Goal: Communication & Community: Answer question/provide support

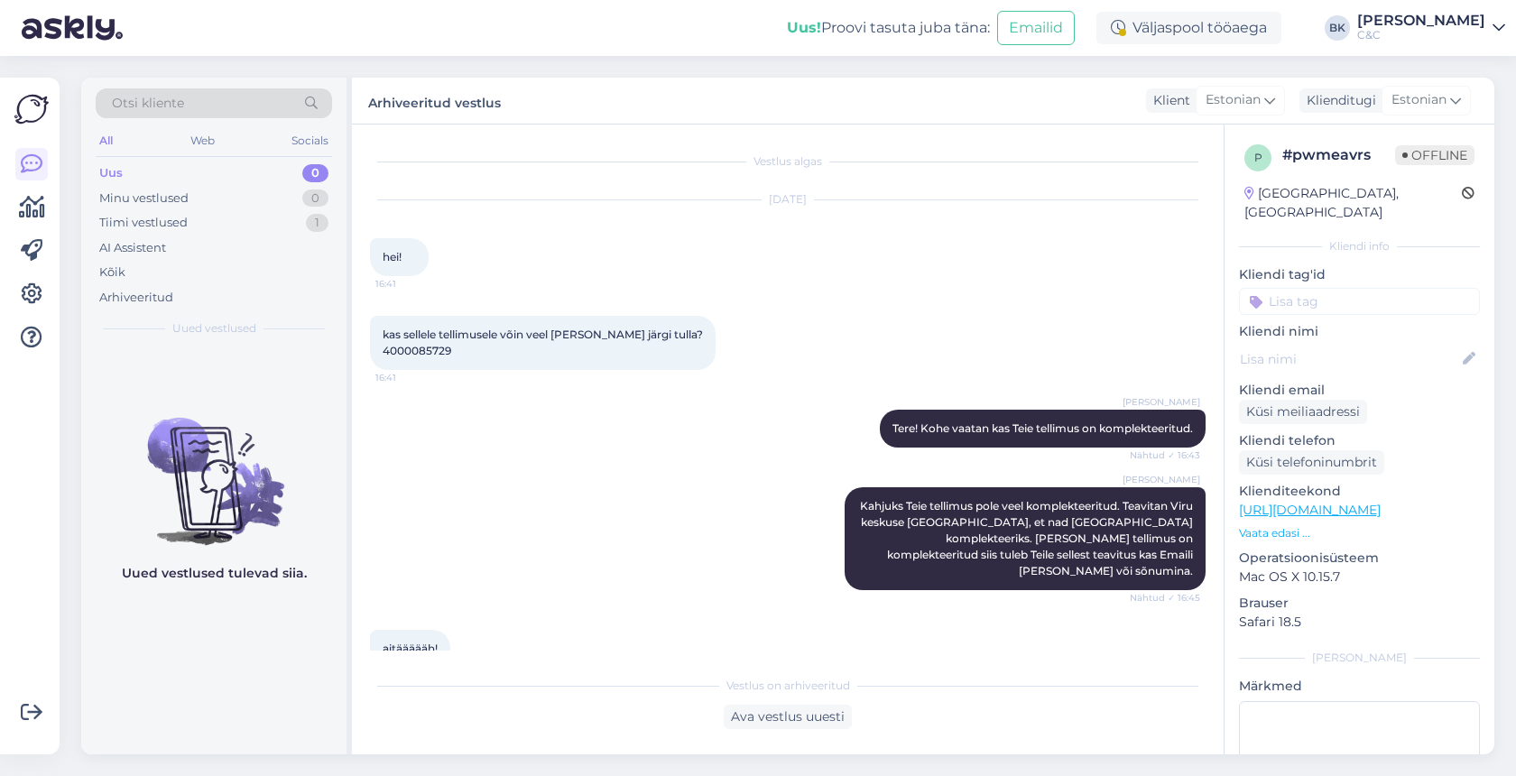
scroll to position [92, 0]
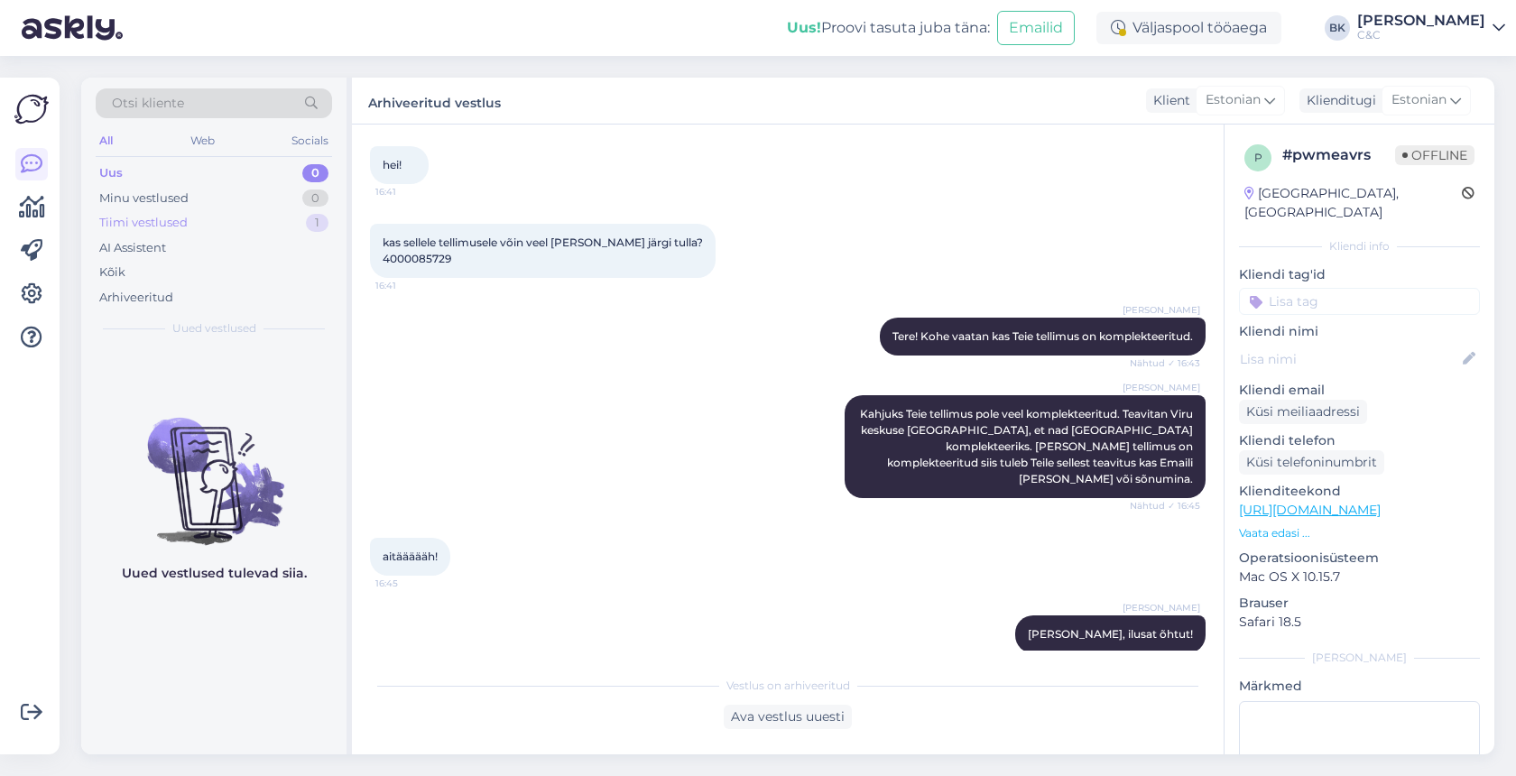
click at [261, 219] on div "Tiimi vestlused 1" at bounding box center [214, 222] width 236 height 25
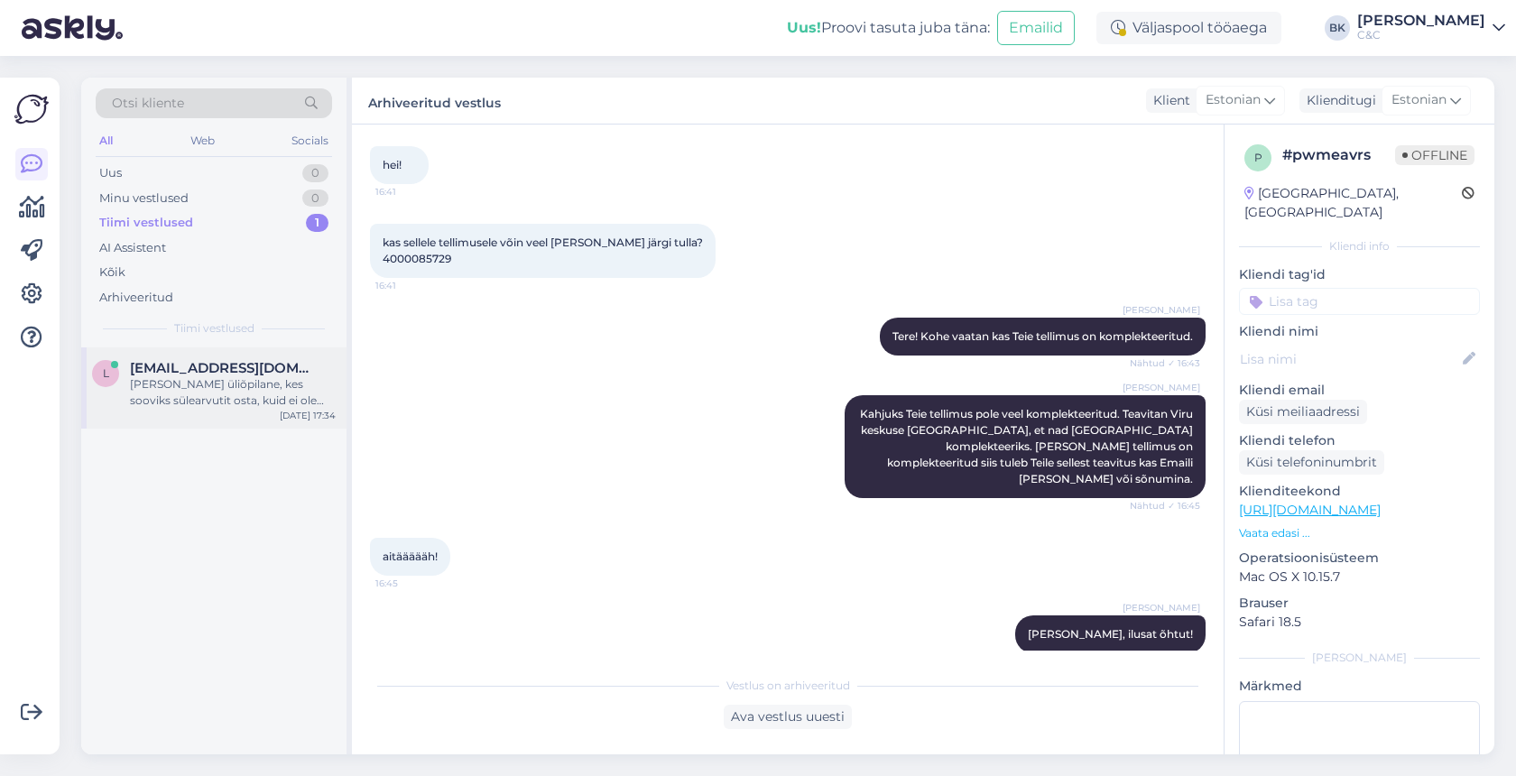
click at [250, 385] on div "[PERSON_NAME] üliõpilane, kes sooviks sülearvutit osta, kuid ei ole veel saanud…" at bounding box center [233, 392] width 206 height 32
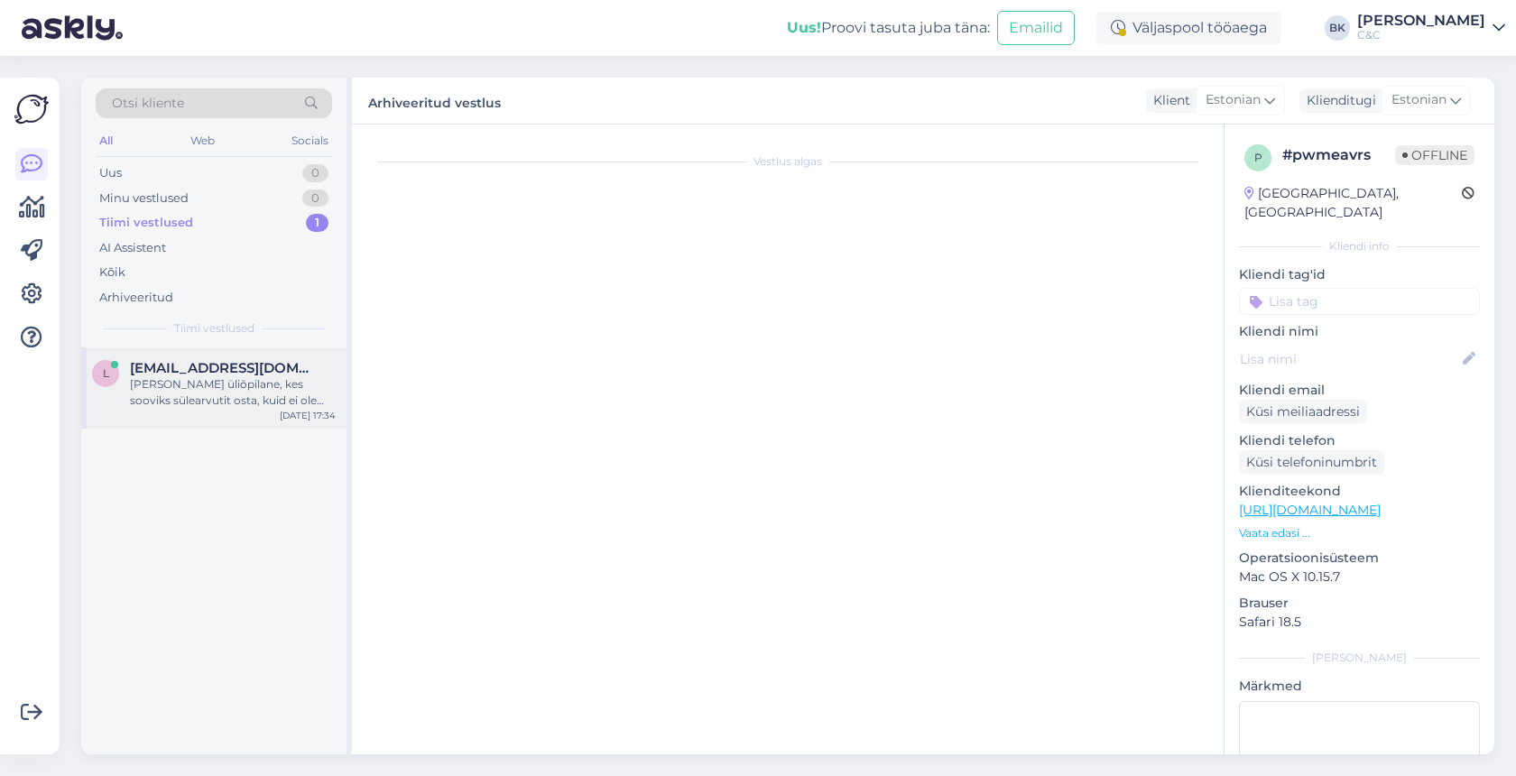
scroll to position [0, 0]
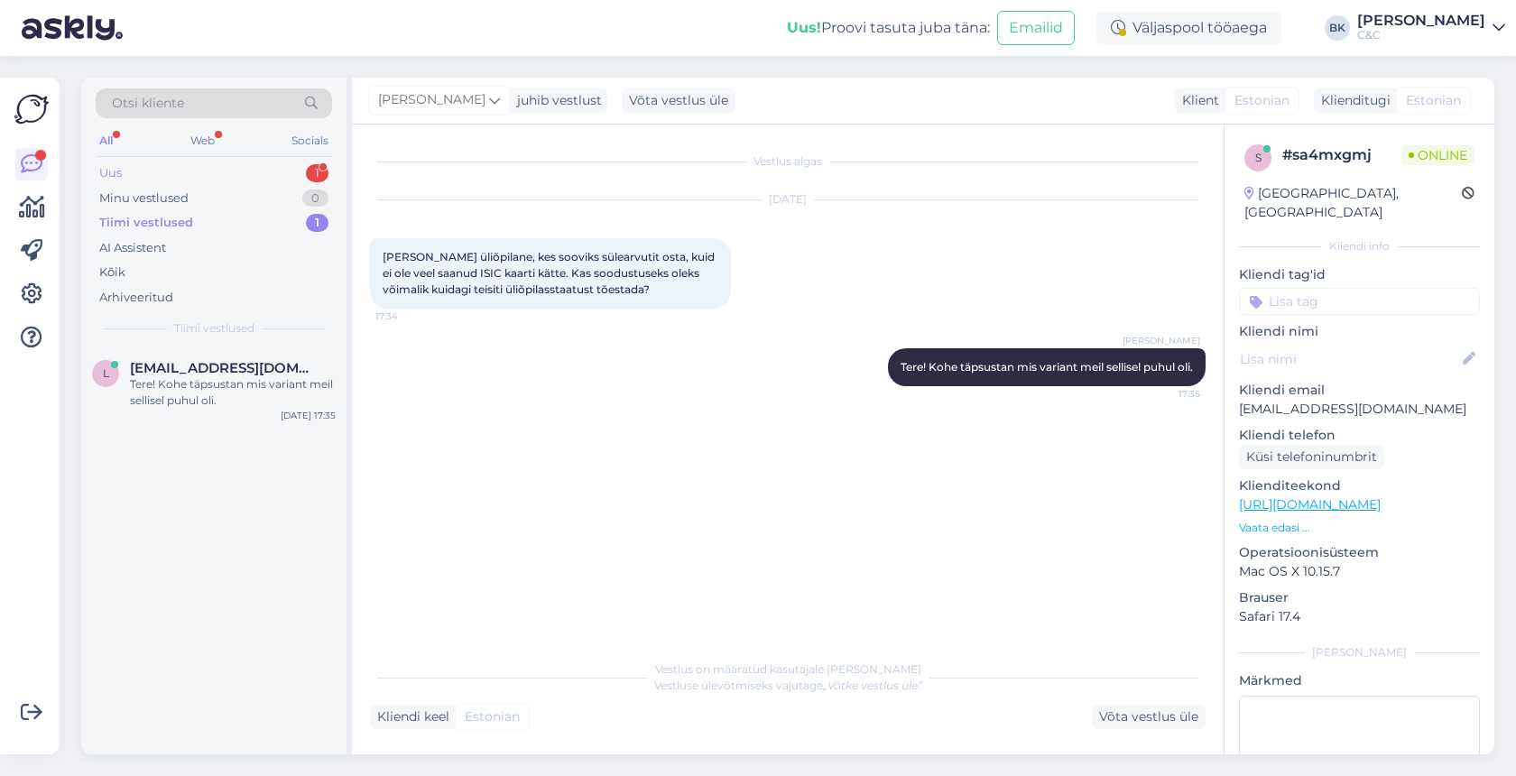
click at [240, 171] on div "Uus 1" at bounding box center [214, 173] width 236 height 25
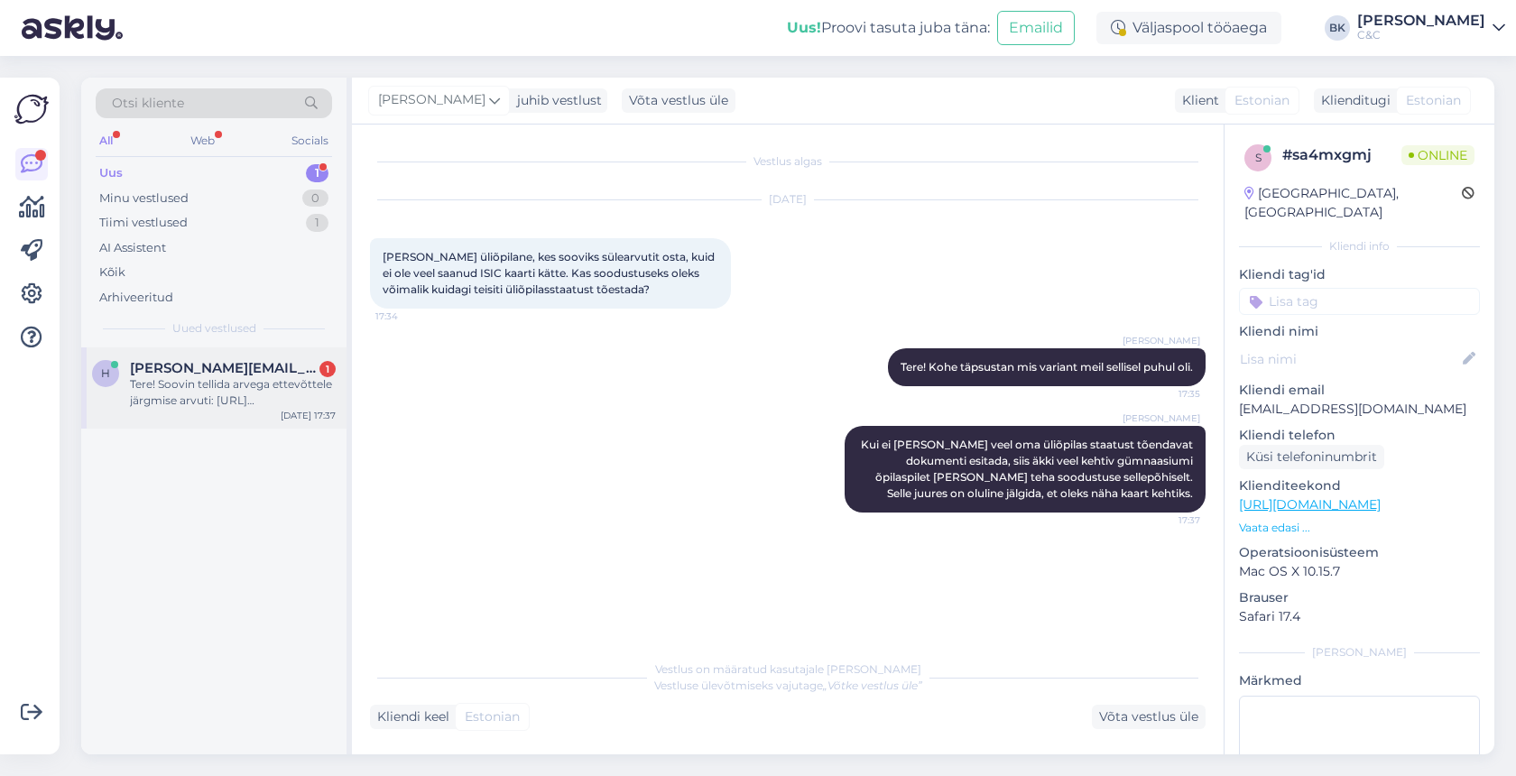
click at [299, 394] on div "Tere! Soovin tellida arvega ettevõttele järgmise arvuti: [URL][DOMAIN_NAME] Vaa…" at bounding box center [233, 392] width 206 height 32
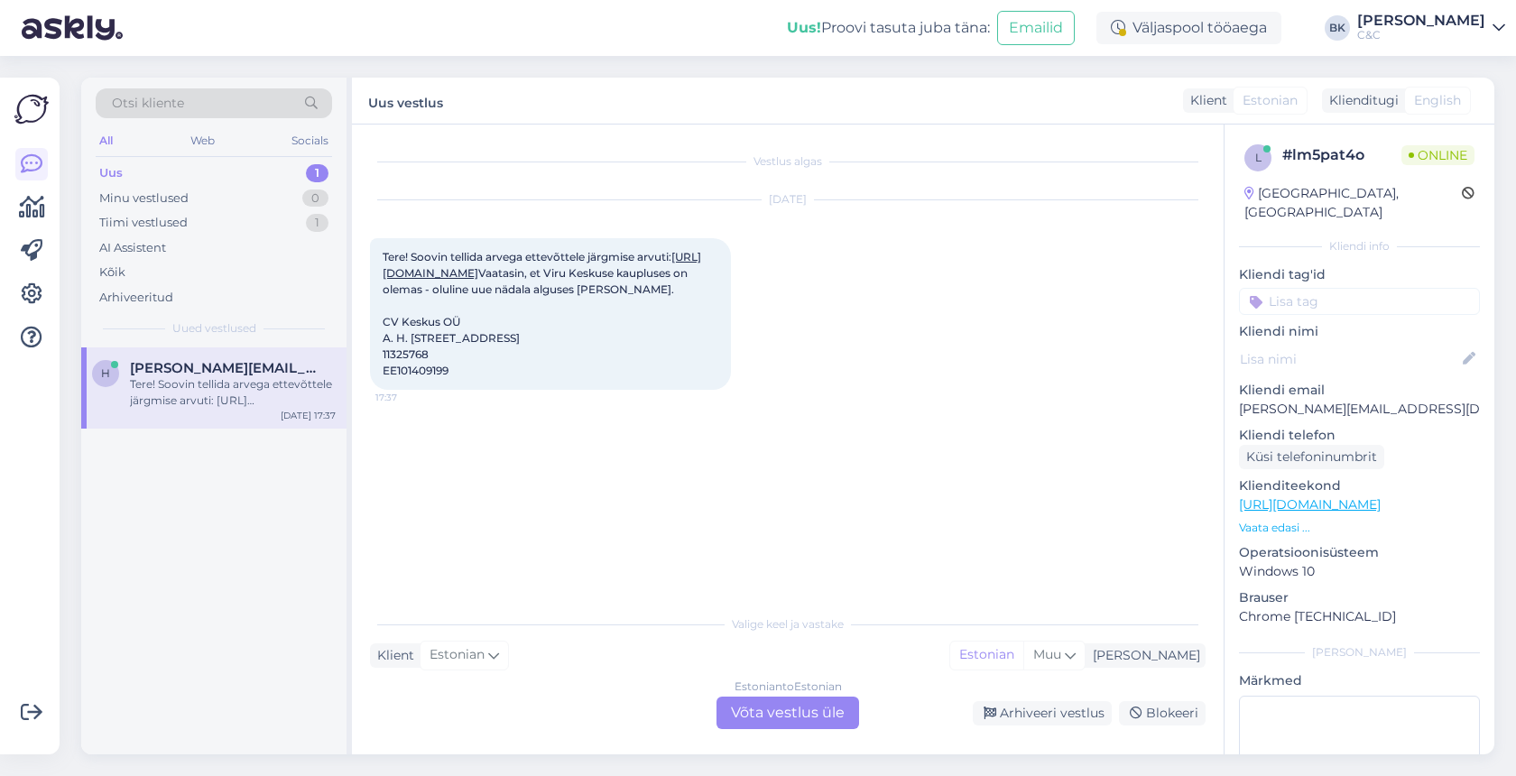
click at [767, 716] on div "Estonian to Estonian Võta vestlus üle" at bounding box center [788, 713] width 143 height 32
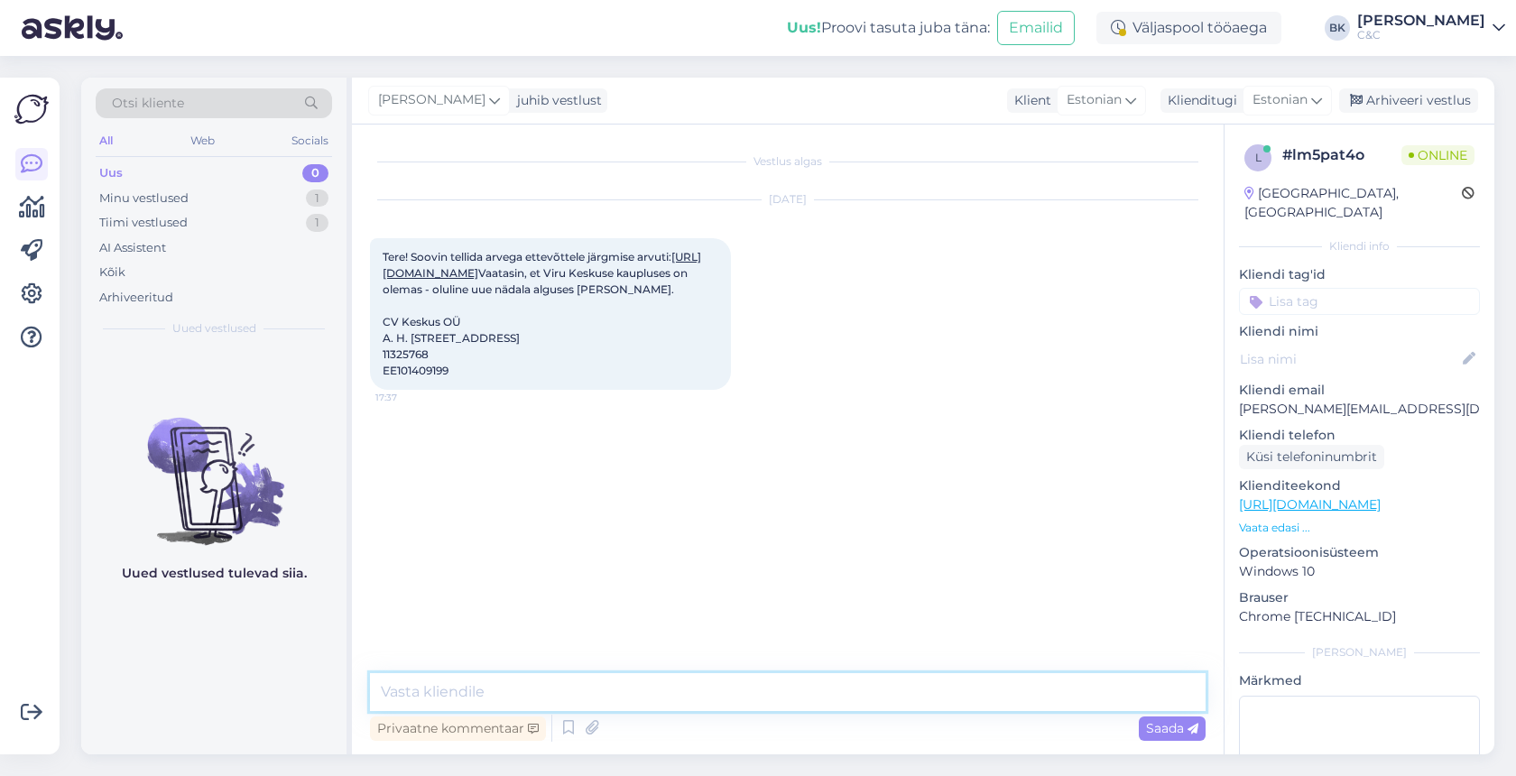
click at [605, 698] on textarea at bounding box center [788, 692] width 836 height 38
type textarea "Tere! Vormistan kohe tellimuse."
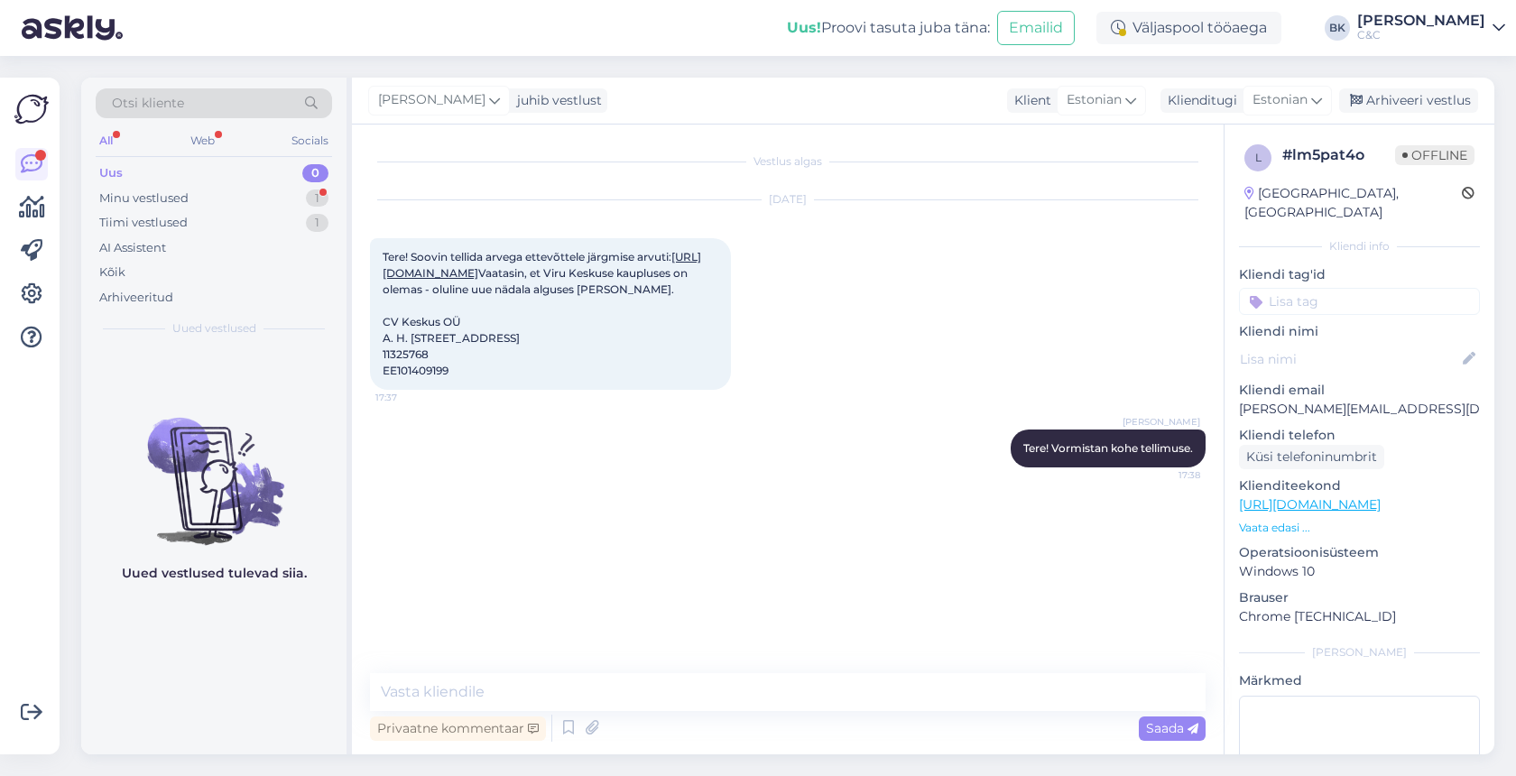
click at [418, 377] on span "Tere! Soovin tellida arvega ettevõttele järgmise arvuti: [URL][DOMAIN_NAME] Vaa…" at bounding box center [542, 313] width 319 height 127
copy span "CV Keskus OÜ"
click at [608, 698] on textarea at bounding box center [788, 692] width 836 height 38
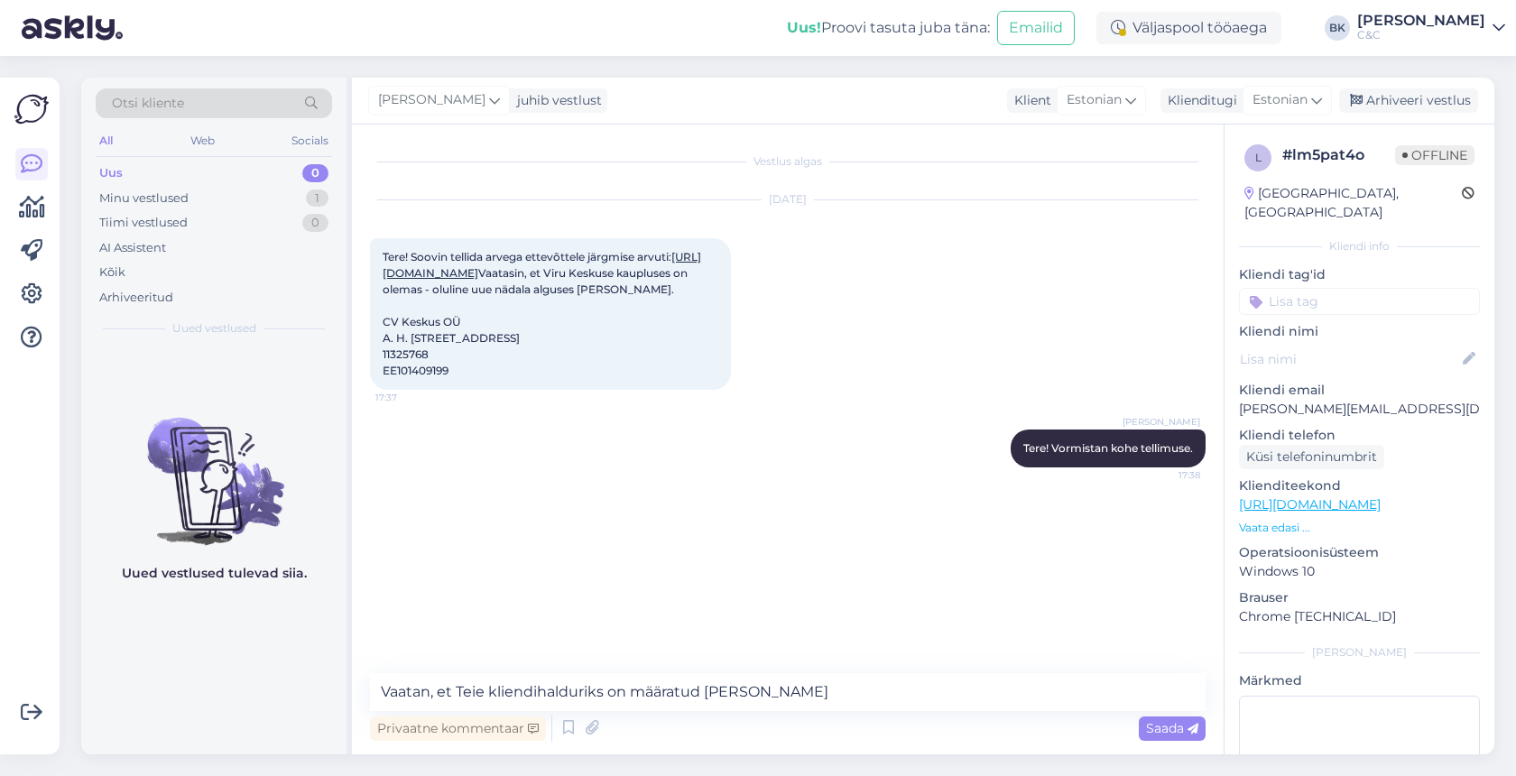
click at [530, 280] on link "[URL][DOMAIN_NAME]" at bounding box center [542, 265] width 319 height 30
click at [844, 707] on textarea "Vaatan, et Teie kliendihalduriks on määratud [PERSON_NAME]" at bounding box center [788, 692] width 836 height 38
type textarea "Vaatan, et Teie kliendihalduriks on määratud [PERSON_NAME], edastan [PERSON_NAM…"
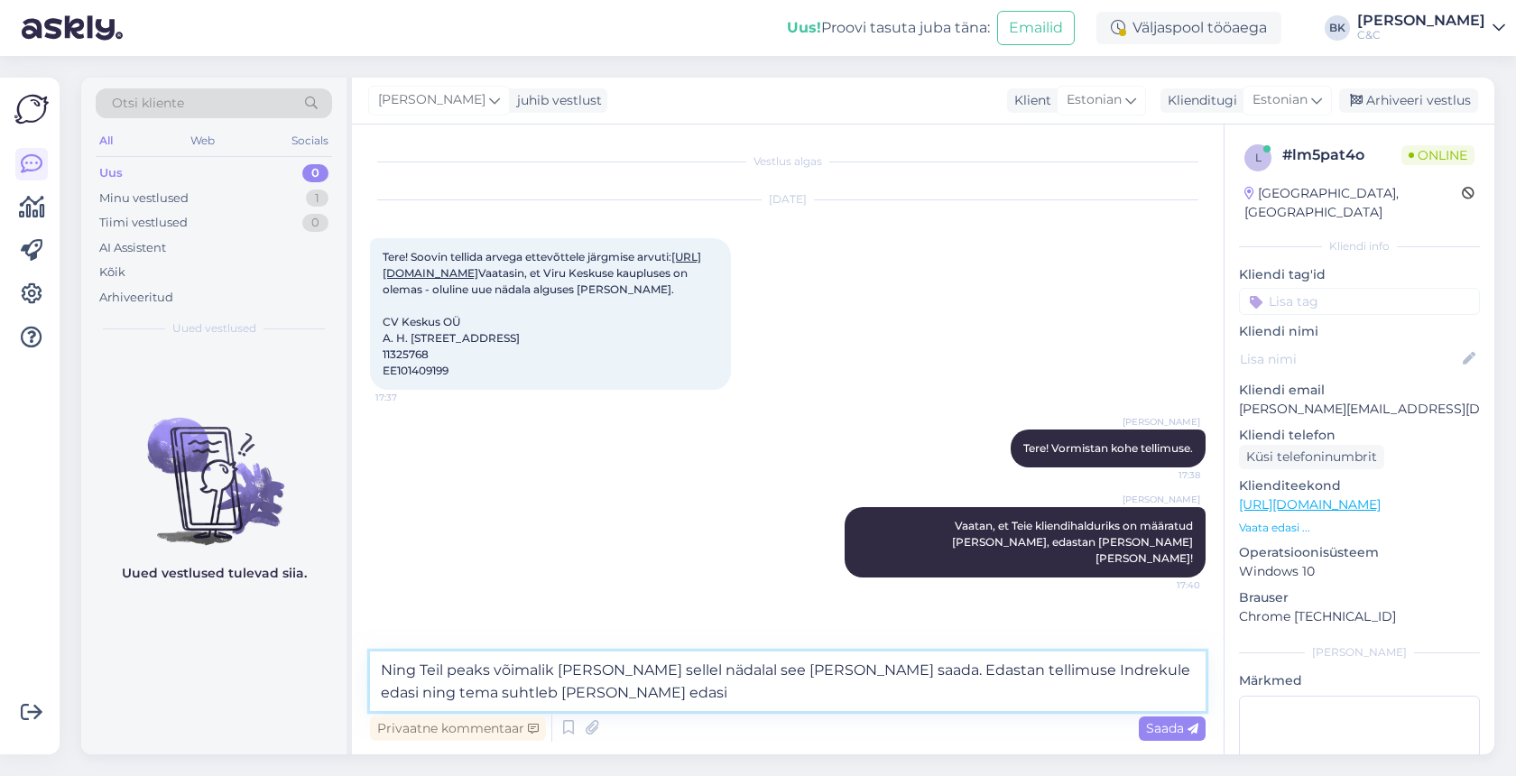
type textarea "Ning Teil peaks võimalik [PERSON_NAME] sellel nädalal see [PERSON_NAME] saada. …"
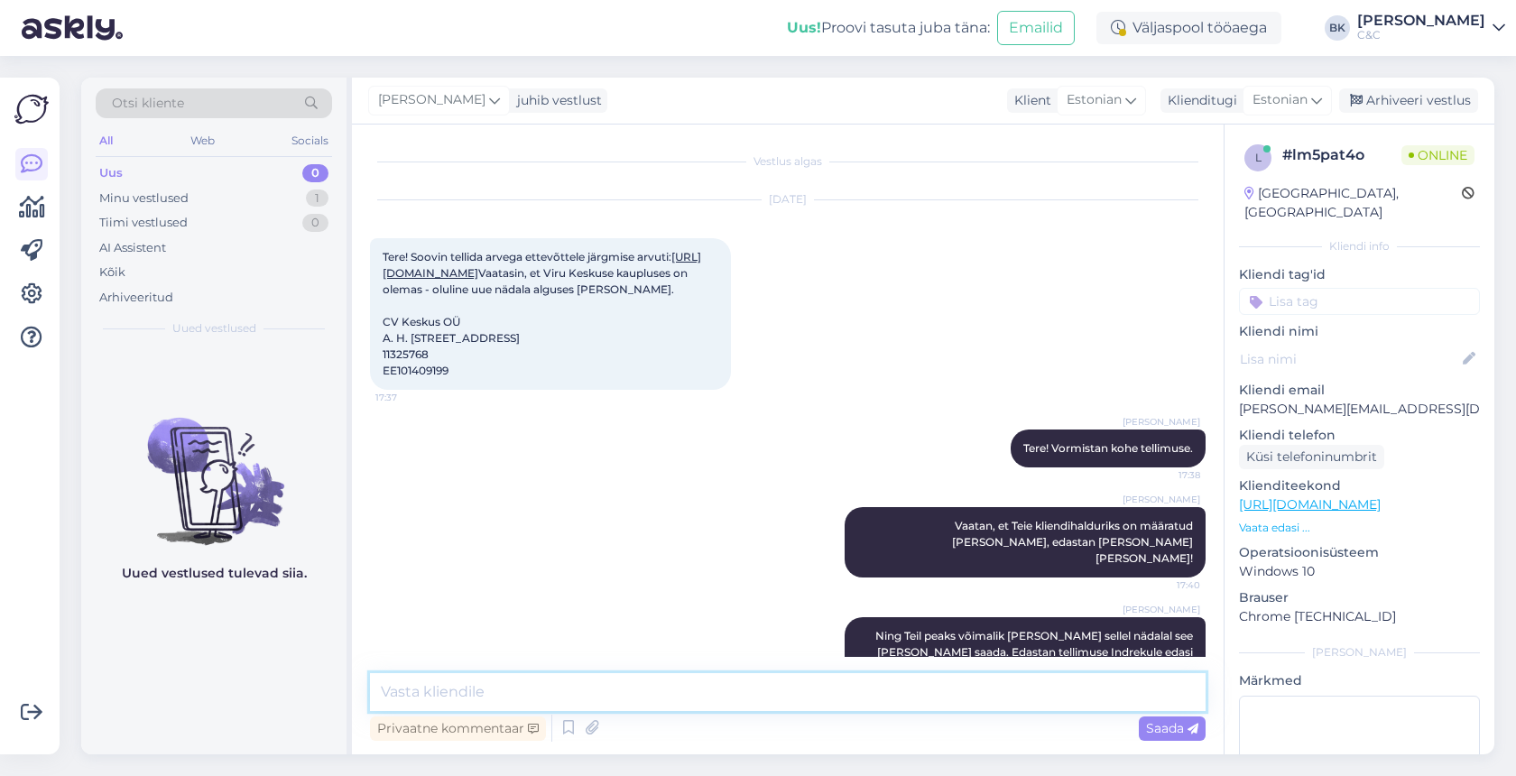
scroll to position [99, 0]
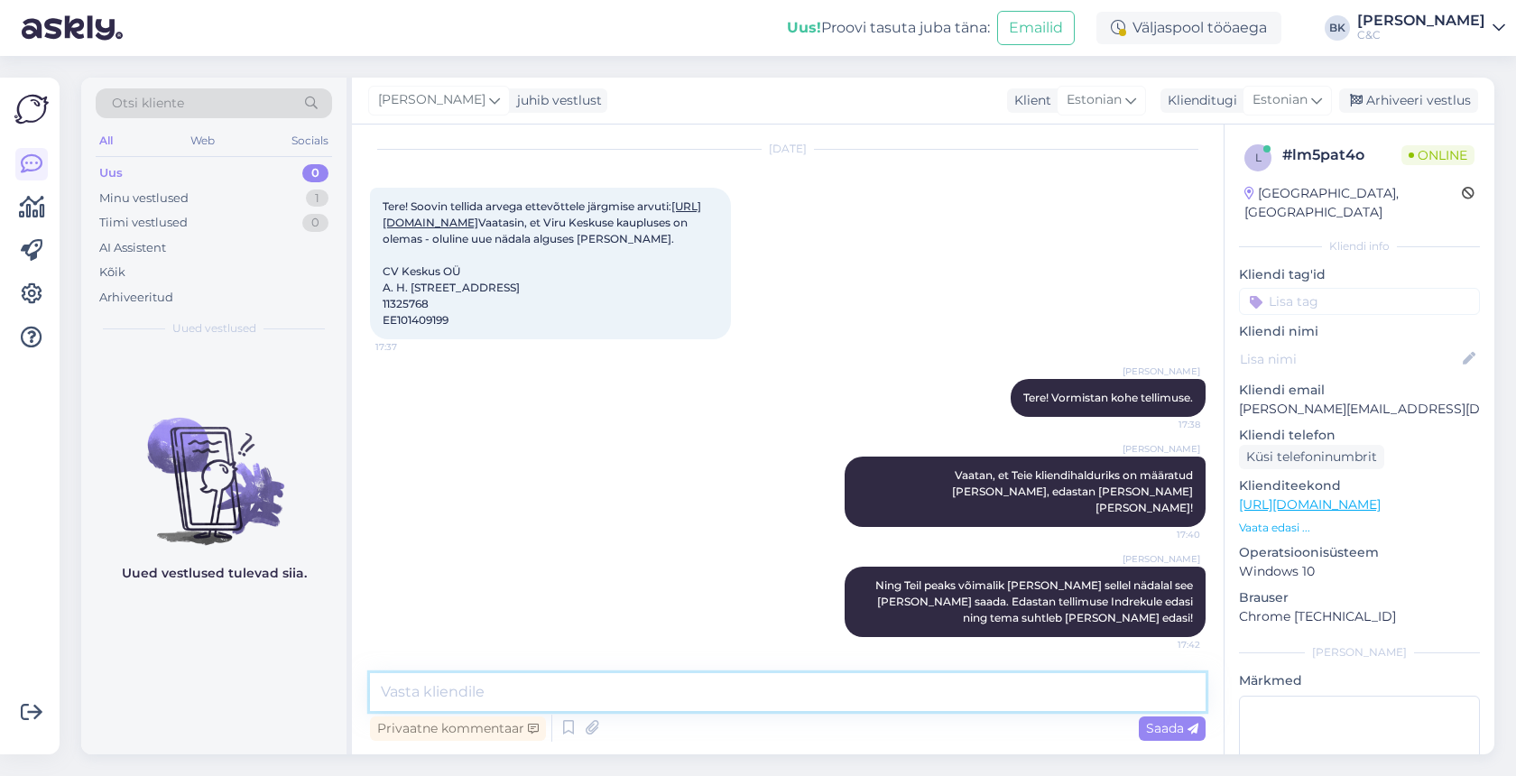
type textarea "K"
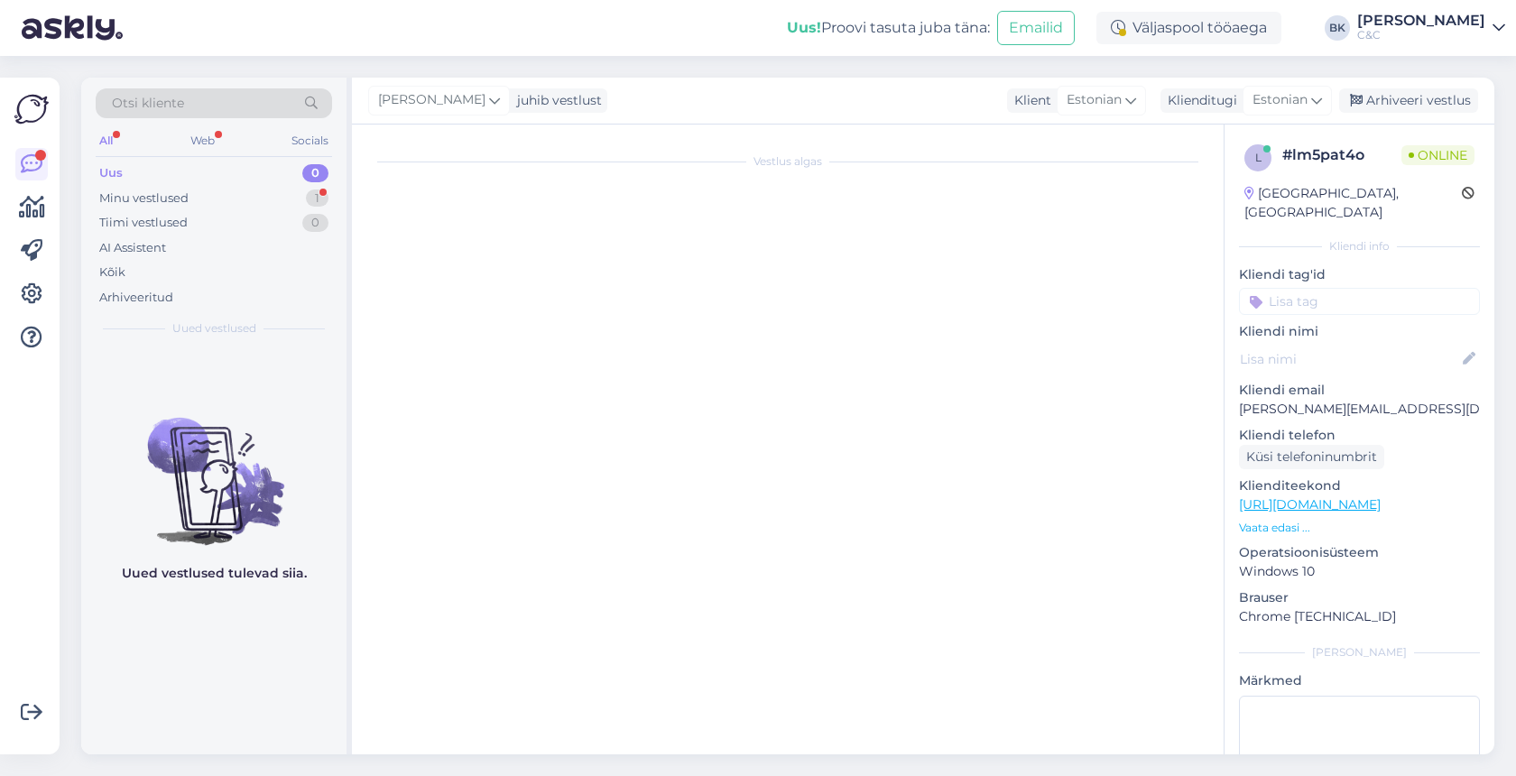
scroll to position [0, 0]
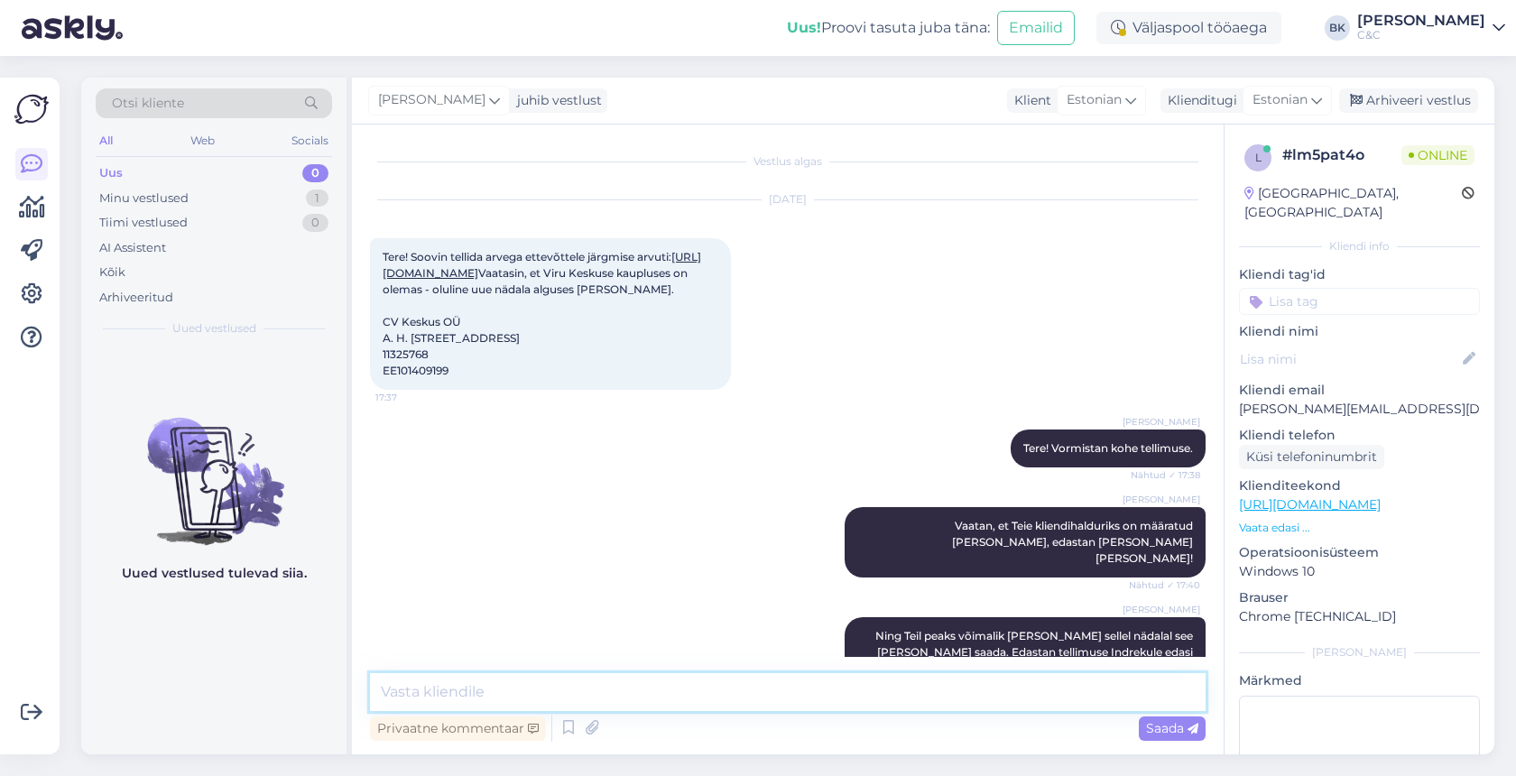
click at [601, 680] on textarea at bounding box center [788, 692] width 836 height 38
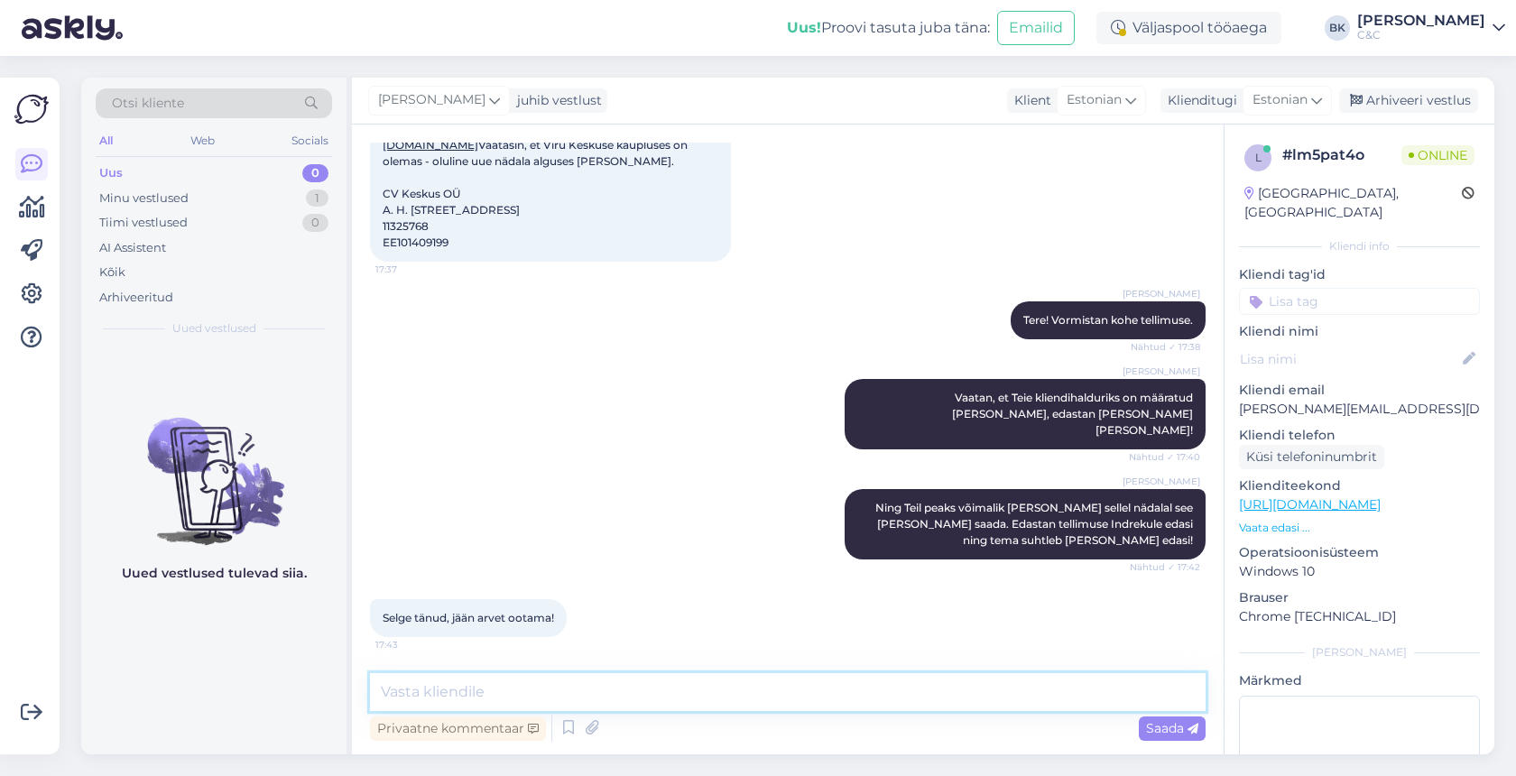
scroll to position [177, 0]
type textarea "[PERSON_NAME], ilusat õhtut!"
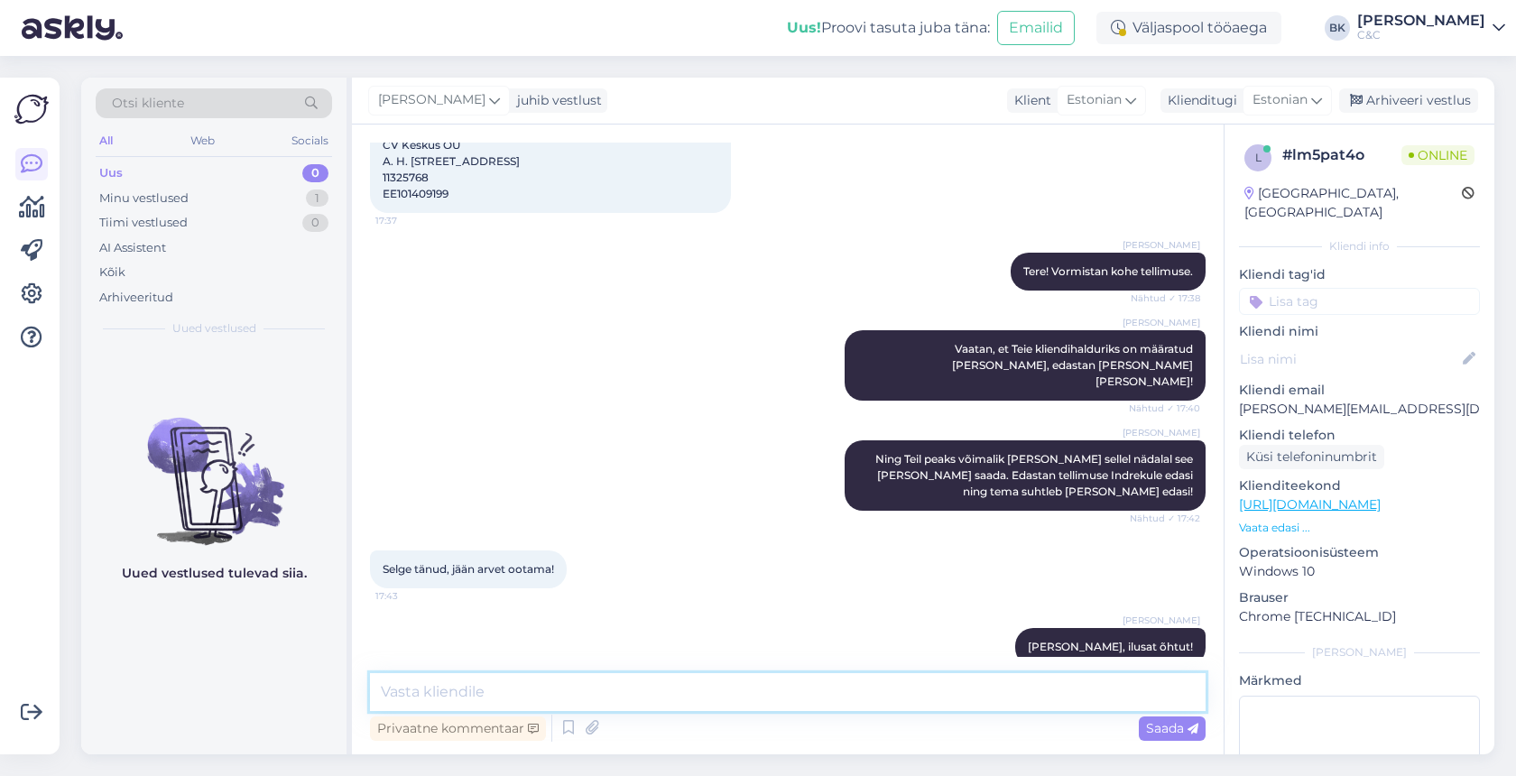
scroll to position [254, 0]
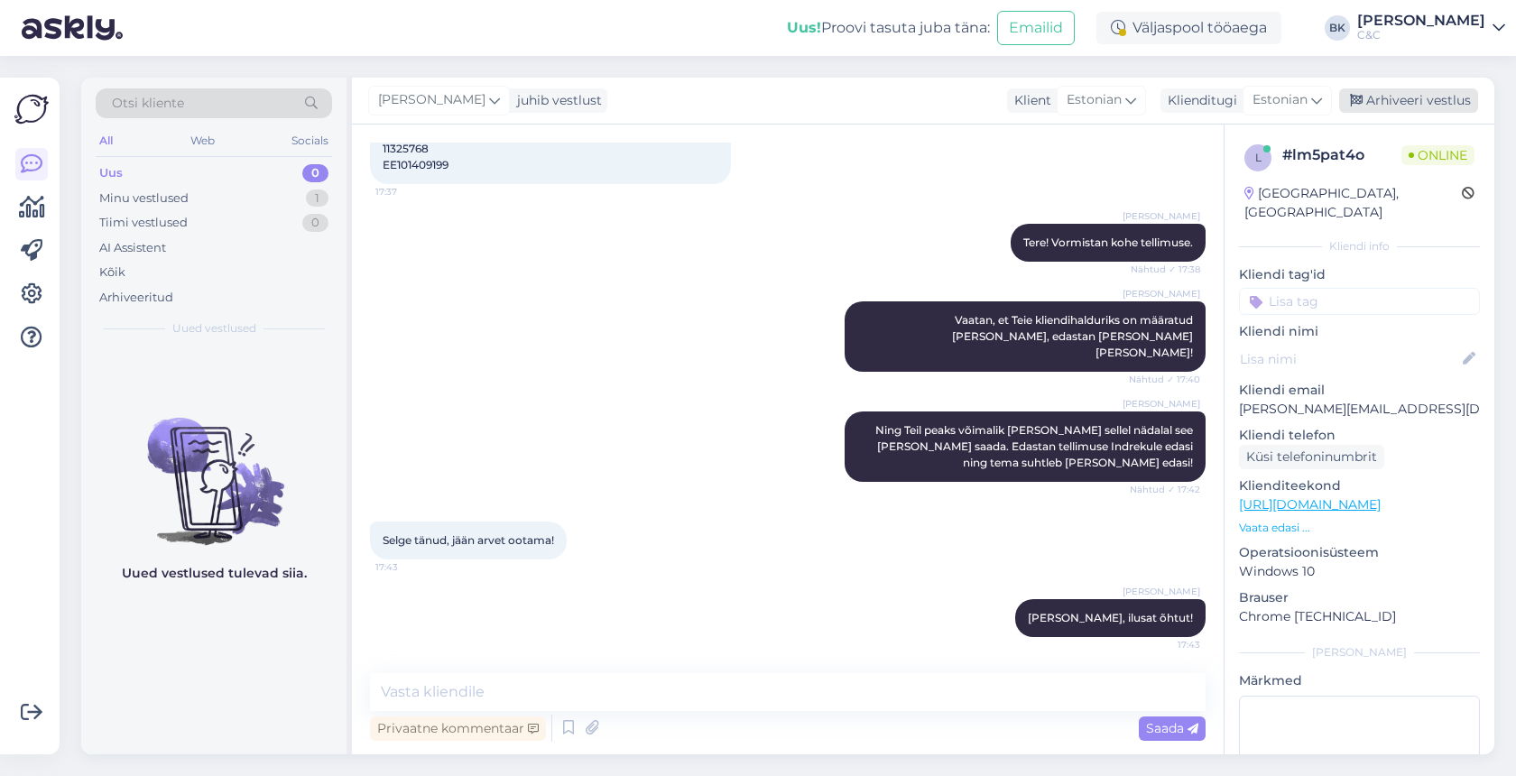
click at [1448, 95] on div "Arhiveeri vestlus" at bounding box center [1408, 100] width 139 height 24
